Goal: Task Accomplishment & Management: Use online tool/utility

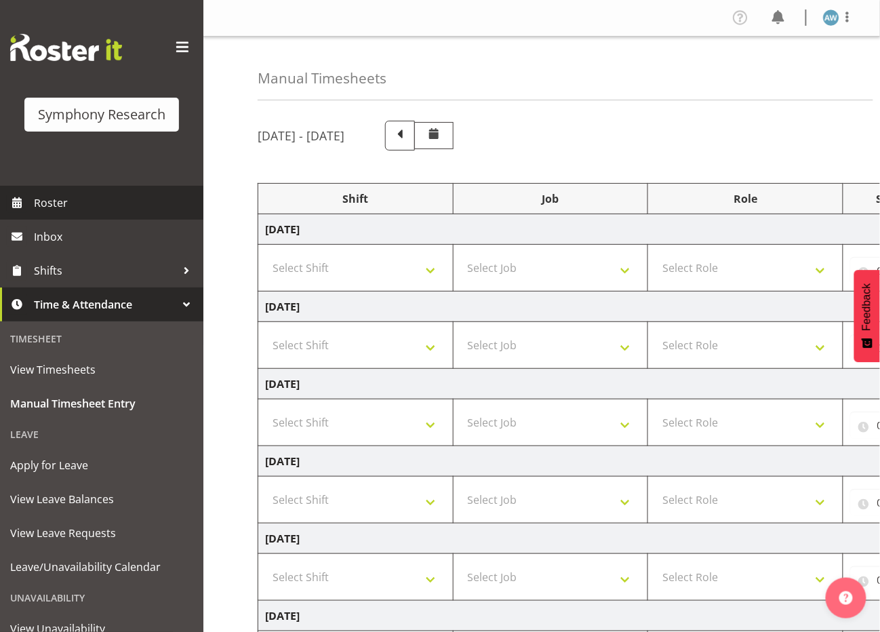
click at [47, 201] on span "Roster" at bounding box center [115, 203] width 163 height 20
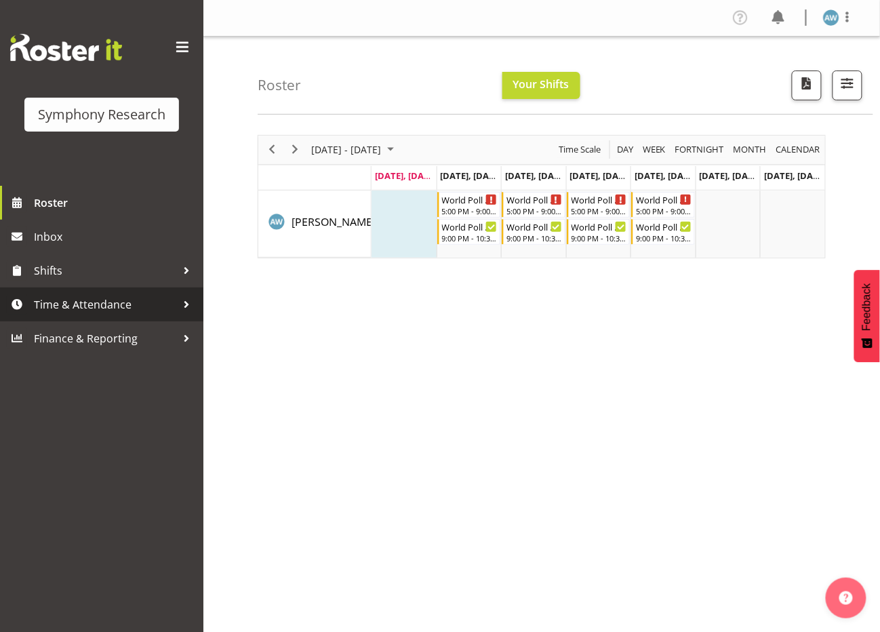
click at [66, 302] on span "Time & Attendance" at bounding box center [105, 304] width 142 height 20
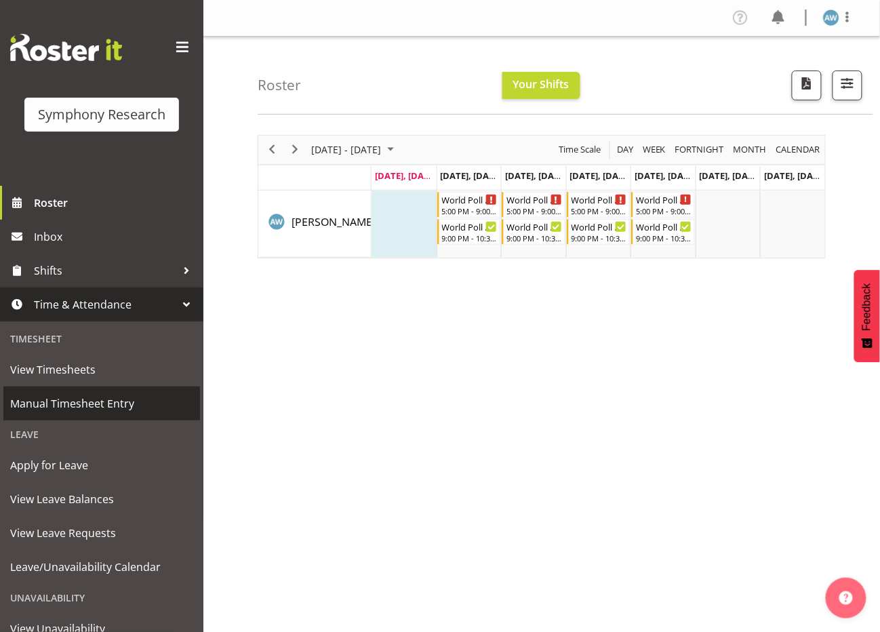
click at [79, 399] on span "Manual Timesheet Entry" at bounding box center [101, 403] width 183 height 20
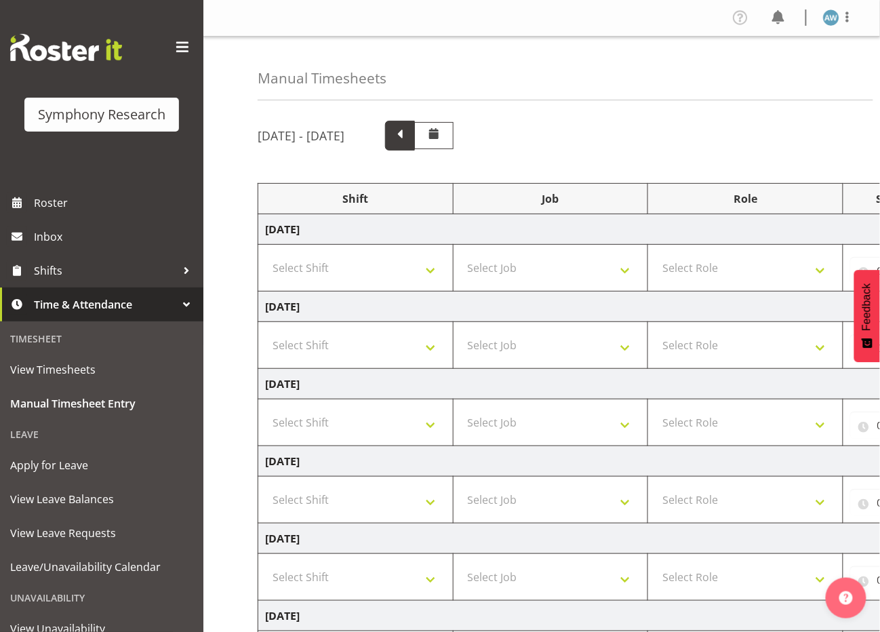
click at [409, 134] on span at bounding box center [400, 134] width 18 height 18
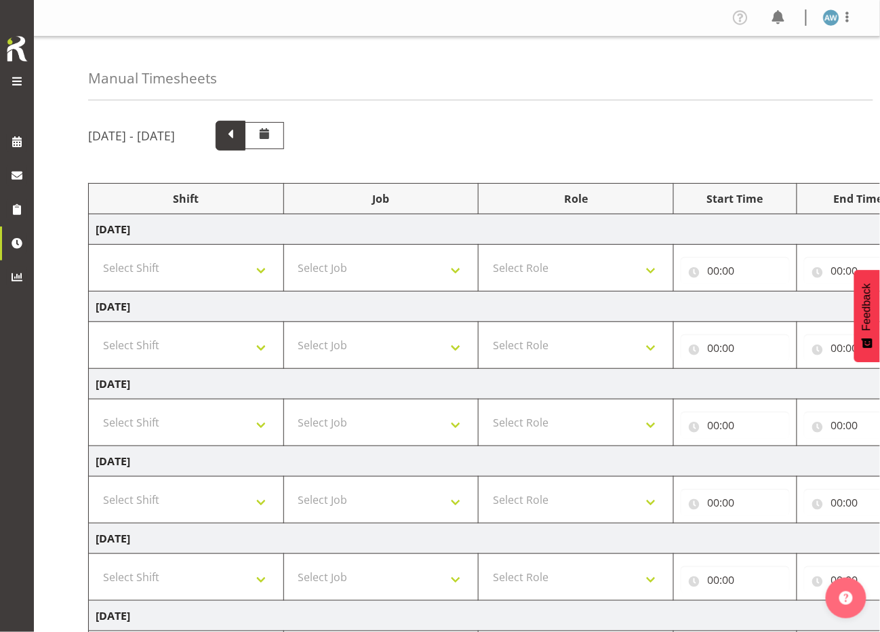
click at [239, 136] on span at bounding box center [231, 134] width 18 height 18
